Goal: Task Accomplishment & Management: Manage account settings

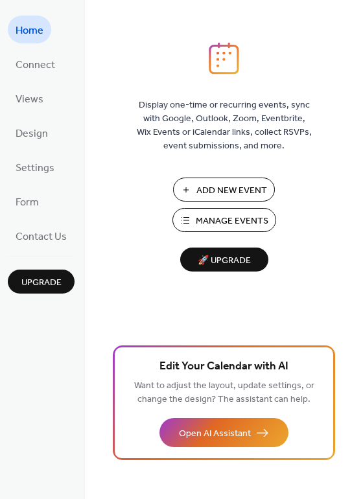
click at [209, 222] on span "Manage Events" at bounding box center [232, 222] width 73 height 14
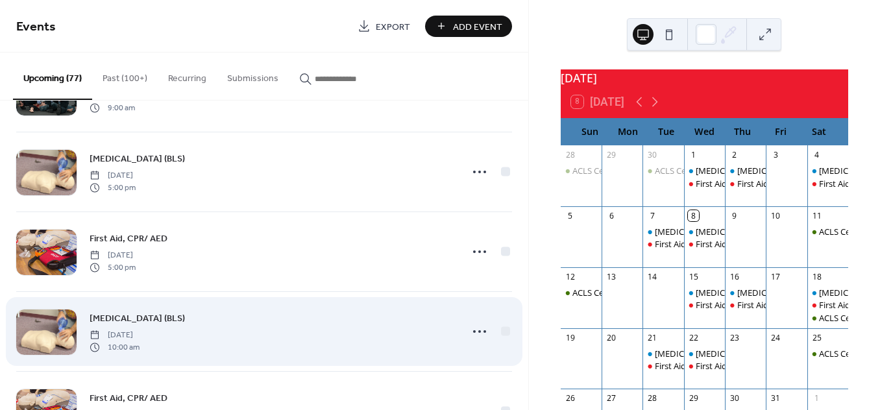
scroll to position [360, 0]
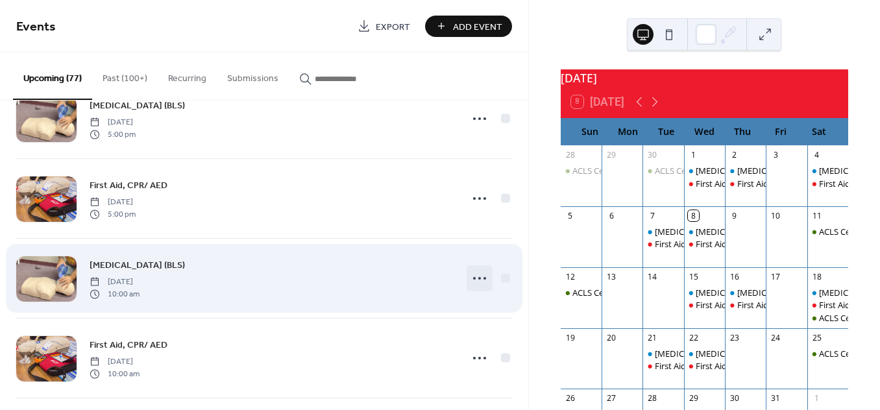
click at [474, 279] on icon at bounding box center [479, 278] width 21 height 21
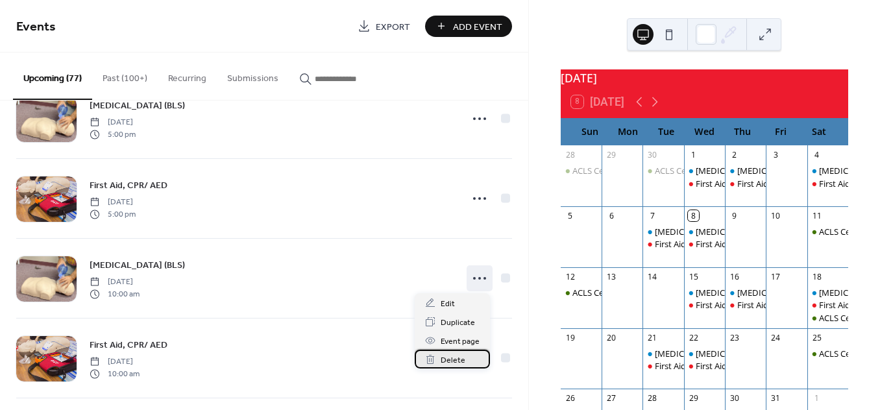
click at [444, 360] on span "Delete" at bounding box center [452, 361] width 25 height 14
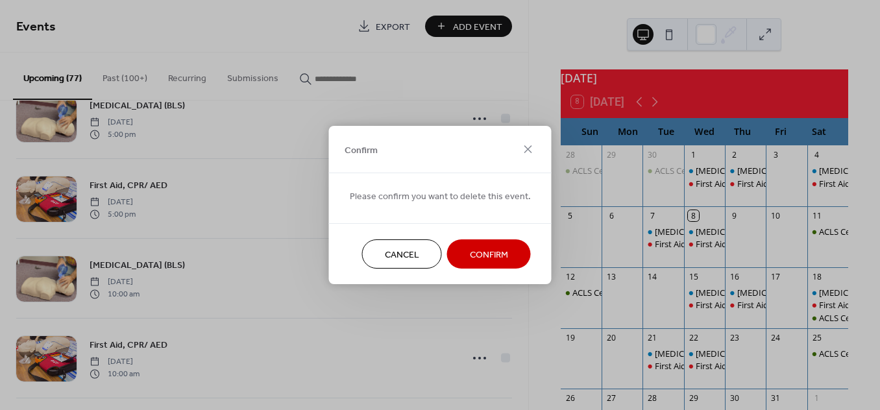
click at [472, 262] on span "Confirm" at bounding box center [489, 255] width 38 height 14
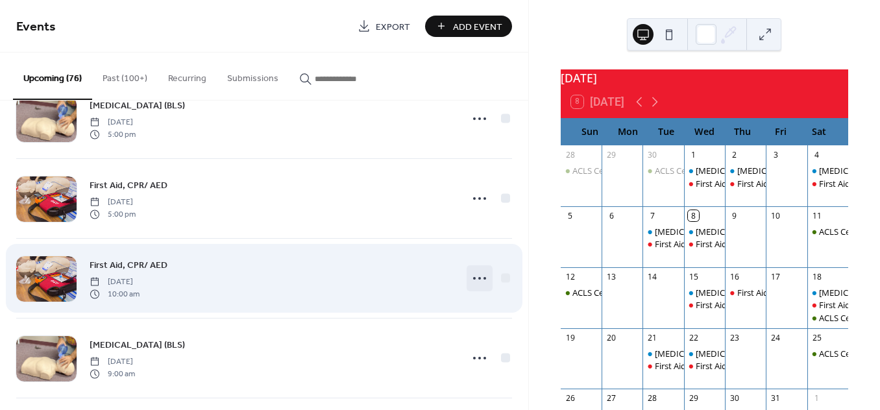
click at [478, 278] on circle at bounding box center [479, 278] width 3 height 3
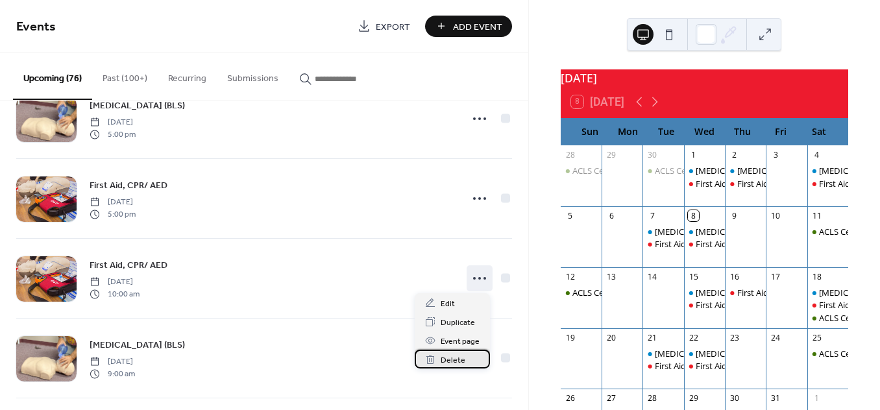
click at [446, 355] on span "Delete" at bounding box center [452, 361] width 25 height 14
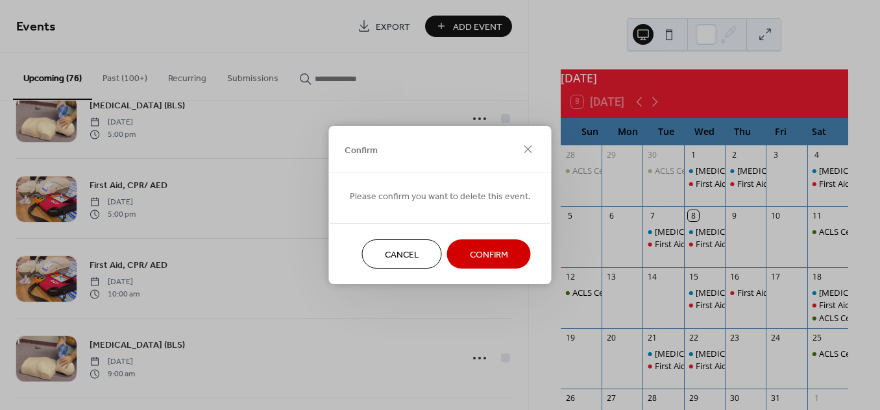
click at [482, 255] on span "Confirm" at bounding box center [489, 255] width 38 height 14
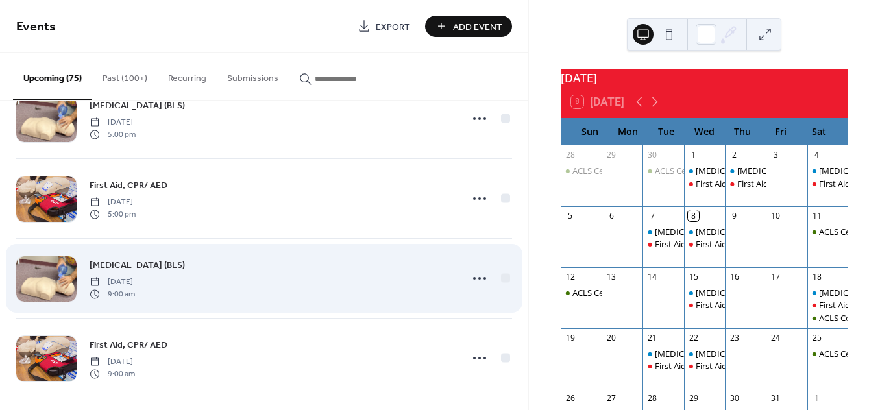
scroll to position [288, 0]
